Goal: Information Seeking & Learning: Learn about a topic

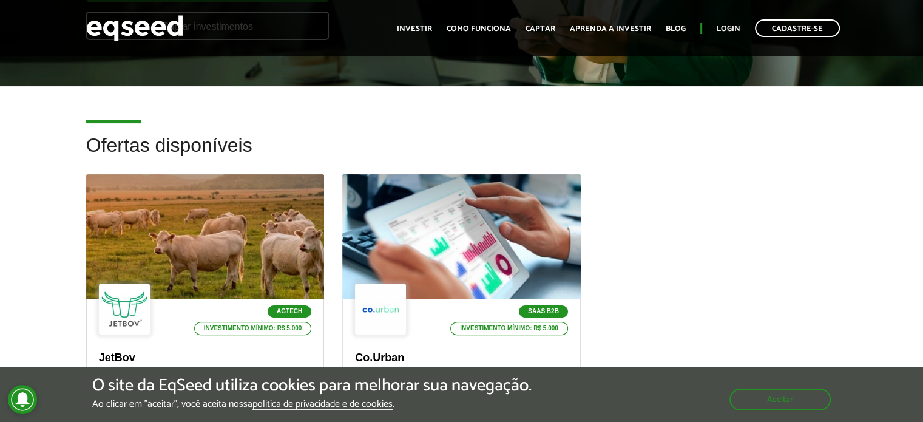
scroll to position [243, 0]
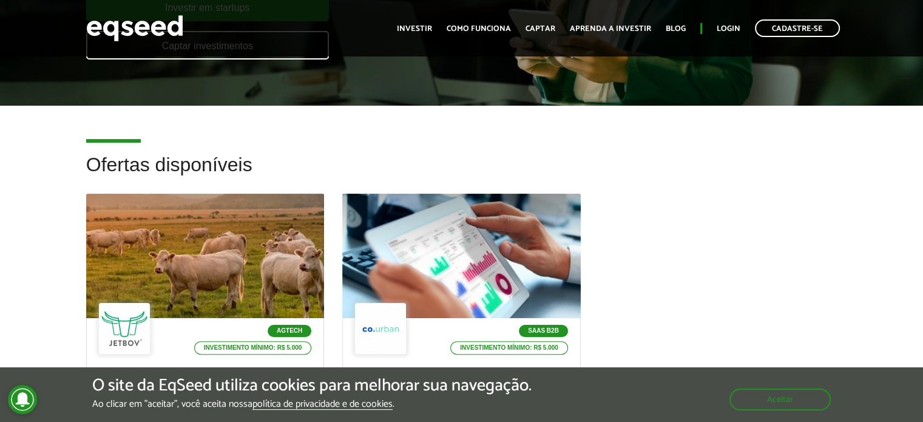
drag, startPoint x: 190, startPoint y: 167, endPoint x: 204, endPoint y: 168, distance: 14.6
click at [190, 167] on h2 "Ofertas disponíveis" at bounding box center [461, 173] width 751 height 39
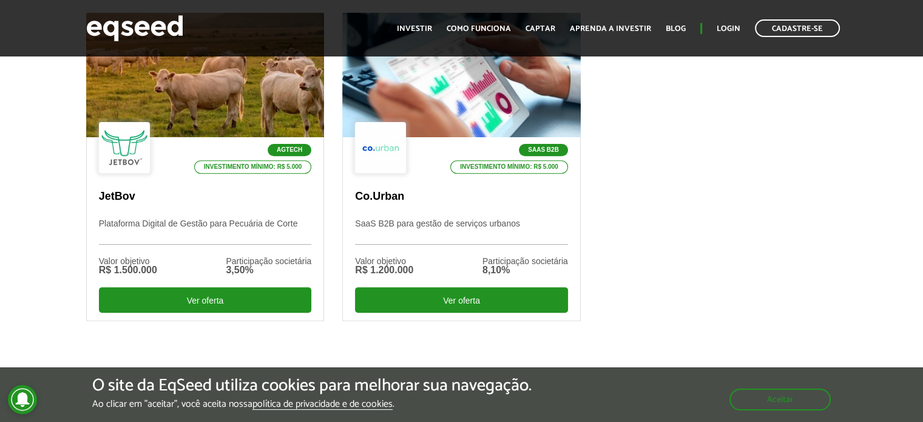
scroll to position [425, 0]
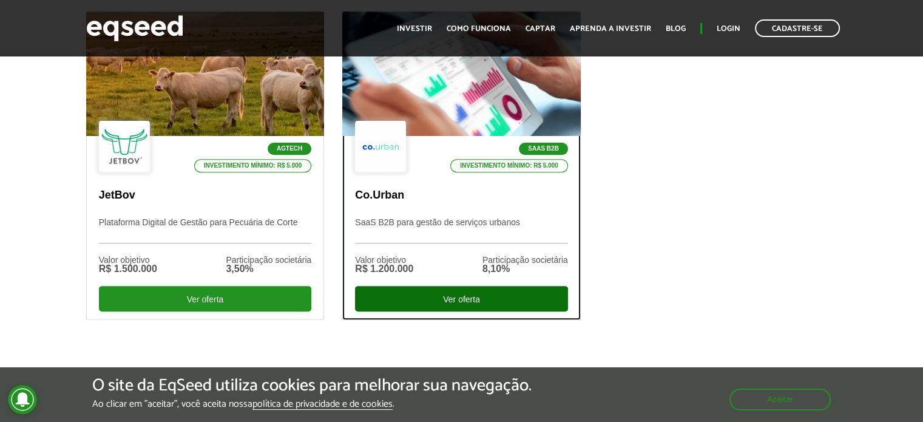
click at [466, 294] on div "Ver oferta" at bounding box center [461, 298] width 213 height 25
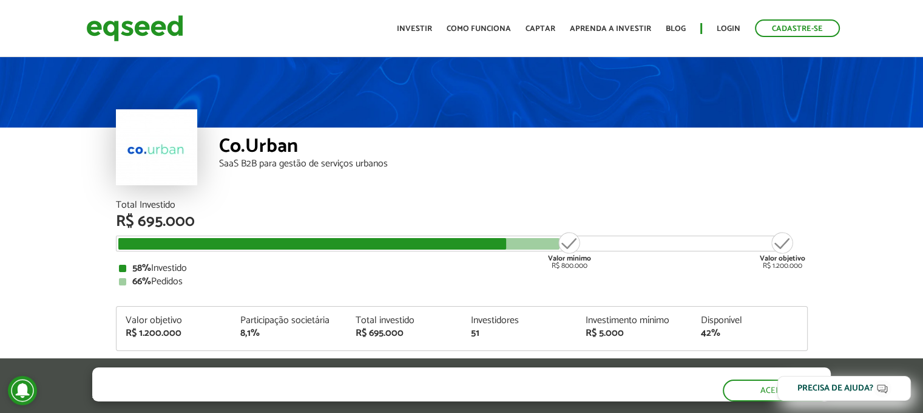
click at [172, 214] on div "R$ 695.000" at bounding box center [462, 222] width 692 height 16
click at [194, 269] on div "58% Investido" at bounding box center [462, 268] width 686 height 10
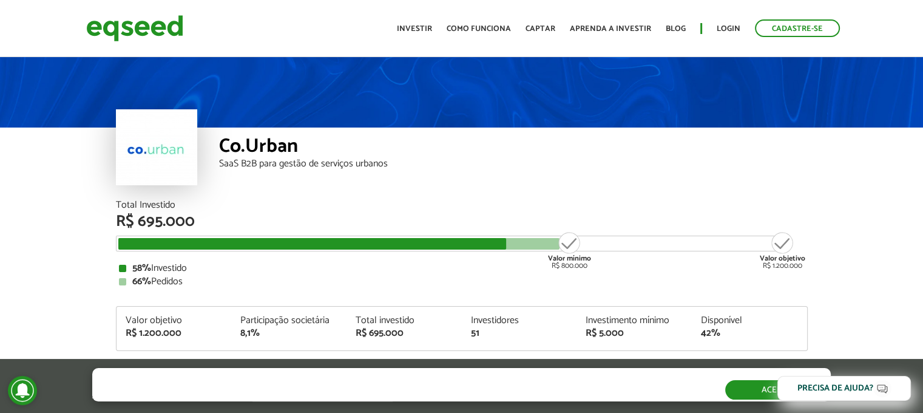
click at [752, 388] on button "Aceitar" at bounding box center [778, 389] width 106 height 19
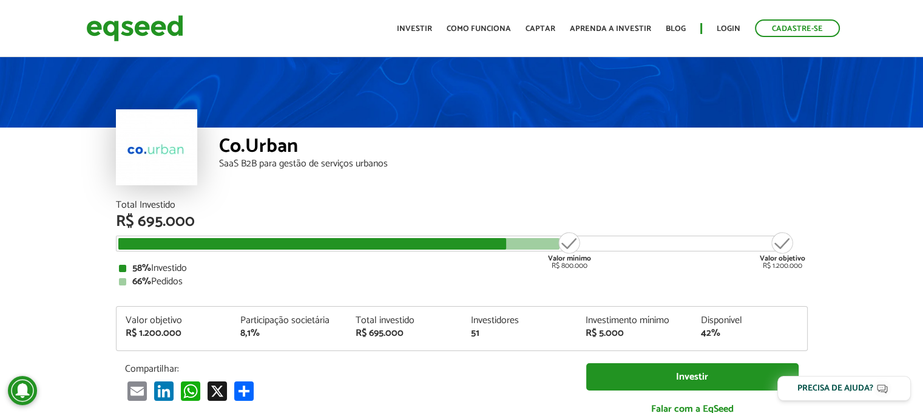
click at [571, 238] on div "Valor mínimo R$ 800.000" at bounding box center [570, 250] width 46 height 39
click at [570, 240] on div "Valor mínimo R$ 800.000" at bounding box center [570, 250] width 46 height 39
click at [781, 239] on div "Valor objetivo R$ 1.200.000" at bounding box center [783, 250] width 46 height 39
